Goal: Information Seeking & Learning: Learn about a topic

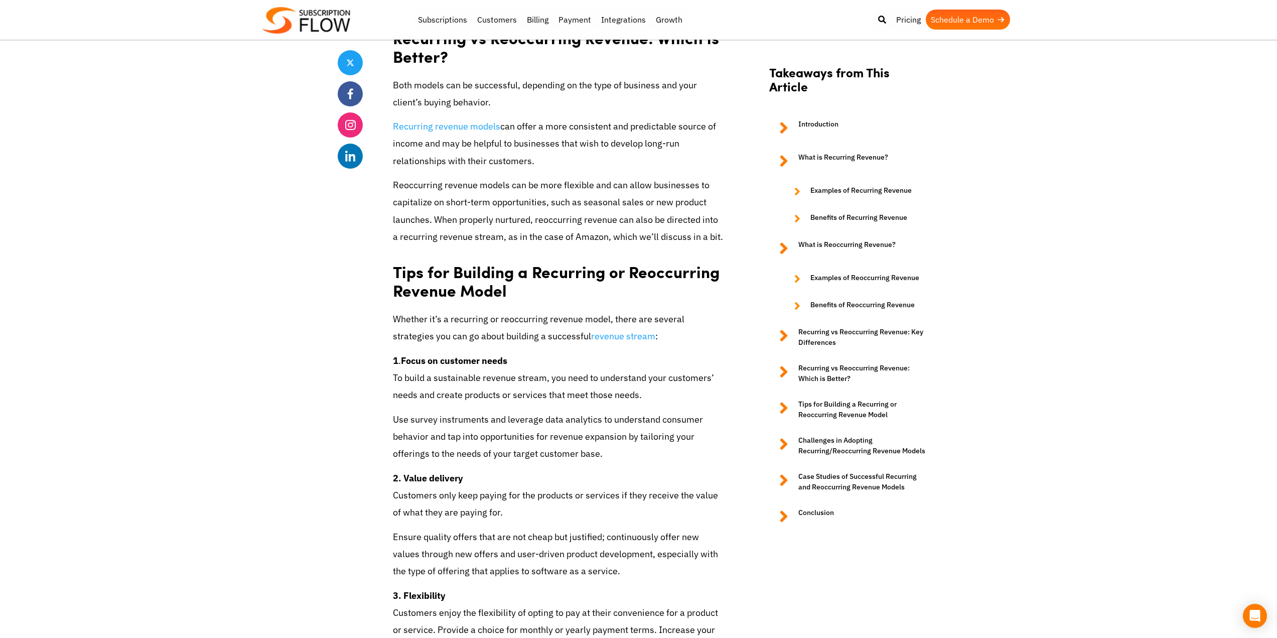
scroll to position [3112, 0]
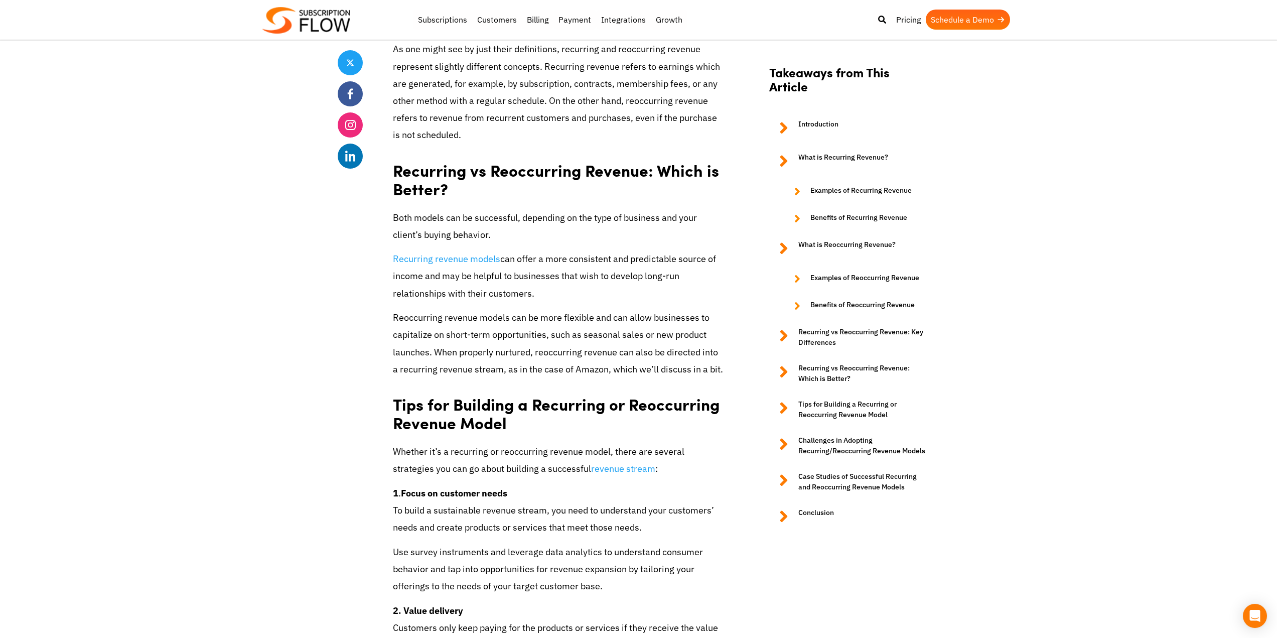
scroll to position [3363, 0]
